Goal: Find specific page/section: Find specific page/section

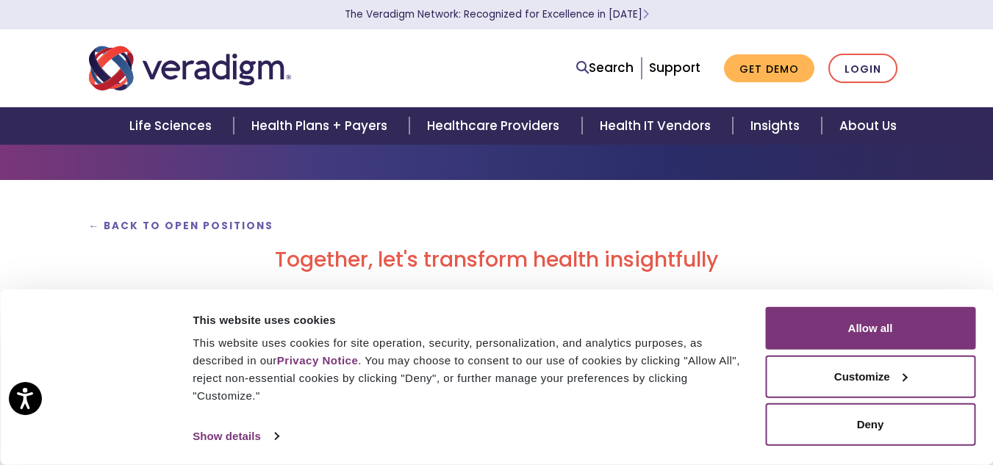
scroll to position [73, 0]
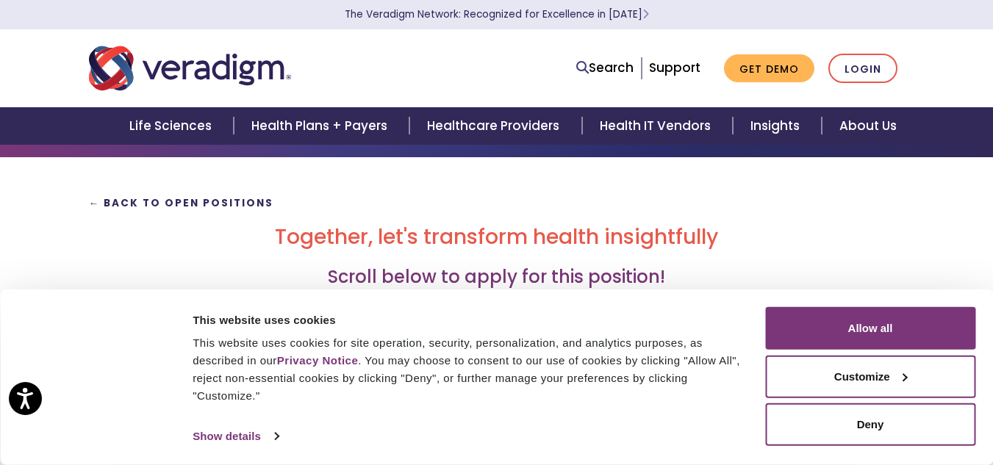
click at [193, 206] on strong "← Back to Open Positions" at bounding box center [181, 203] width 185 height 14
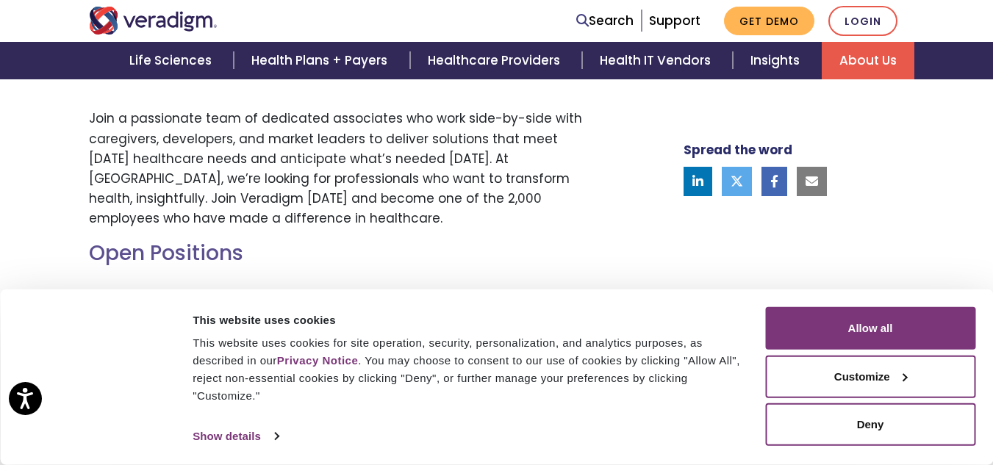
scroll to position [588, 0]
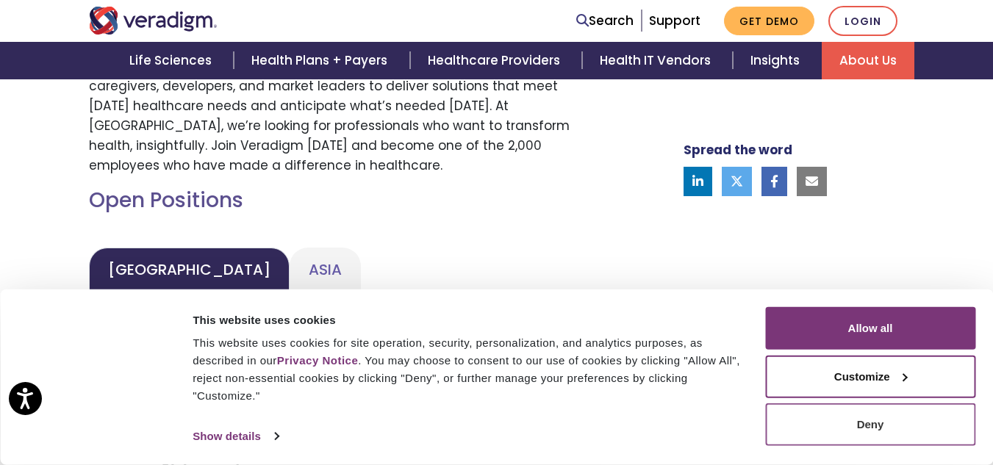
click at [886, 419] on button "Deny" at bounding box center [870, 425] width 210 height 43
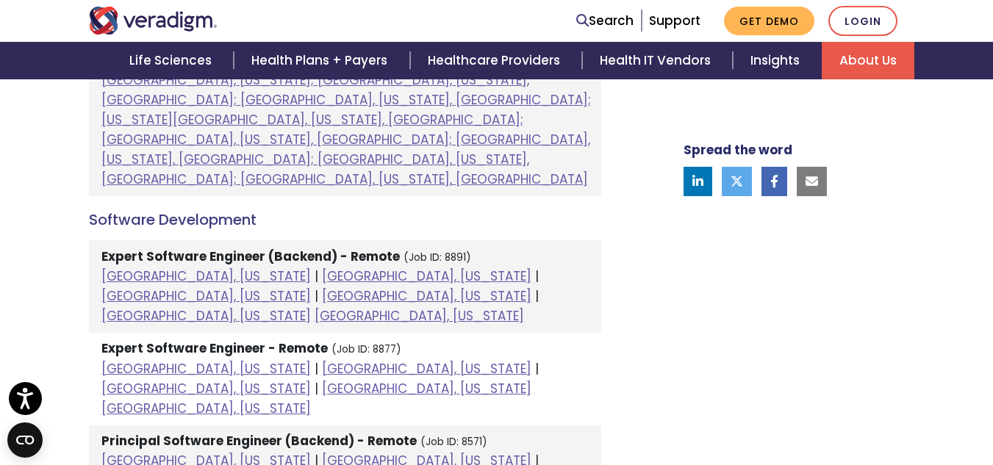
scroll to position [1911, 0]
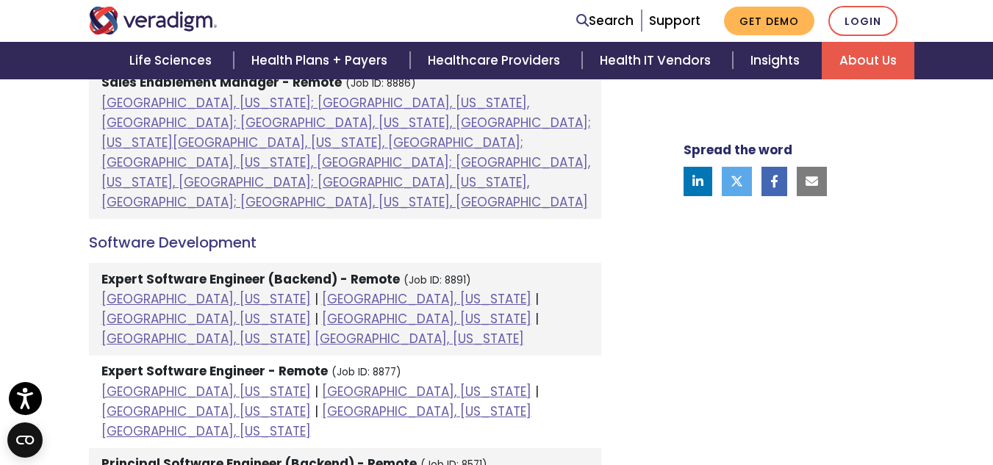
scroll to position [1837, 0]
